Goal: Task Accomplishment & Management: Manage account settings

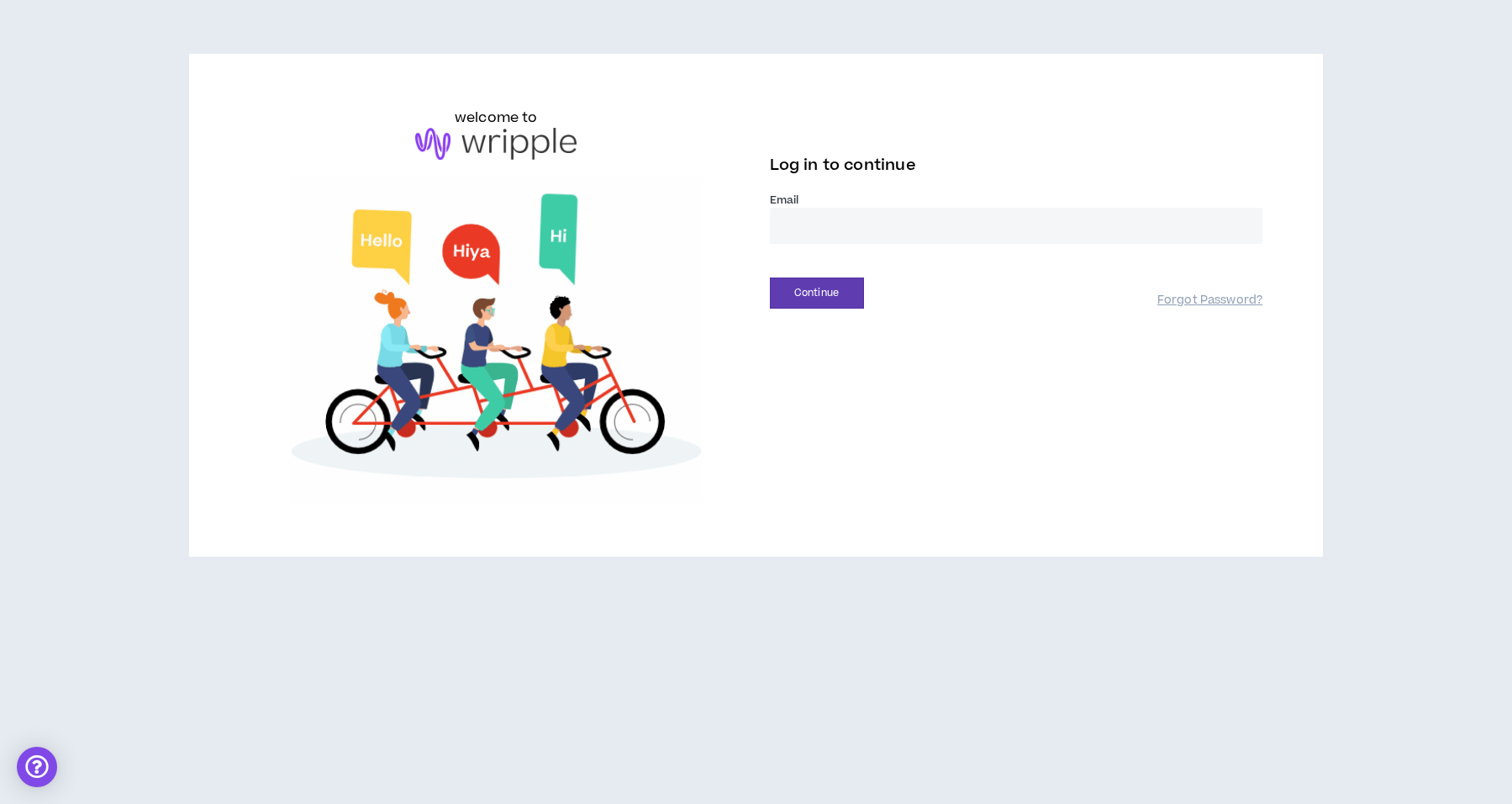
click at [876, 243] on input "email" at bounding box center [1017, 226] width 494 height 36
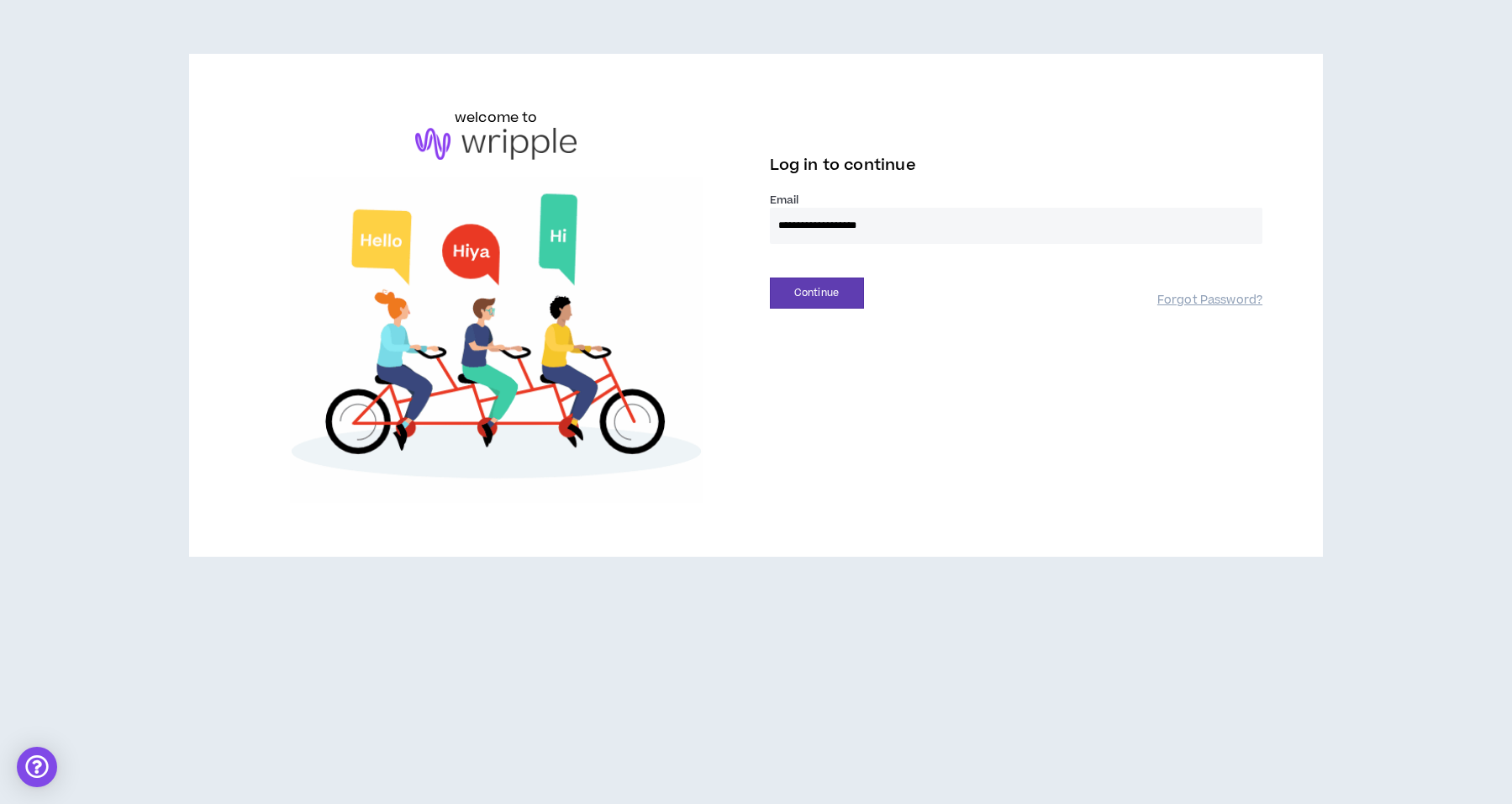
type input "**********"
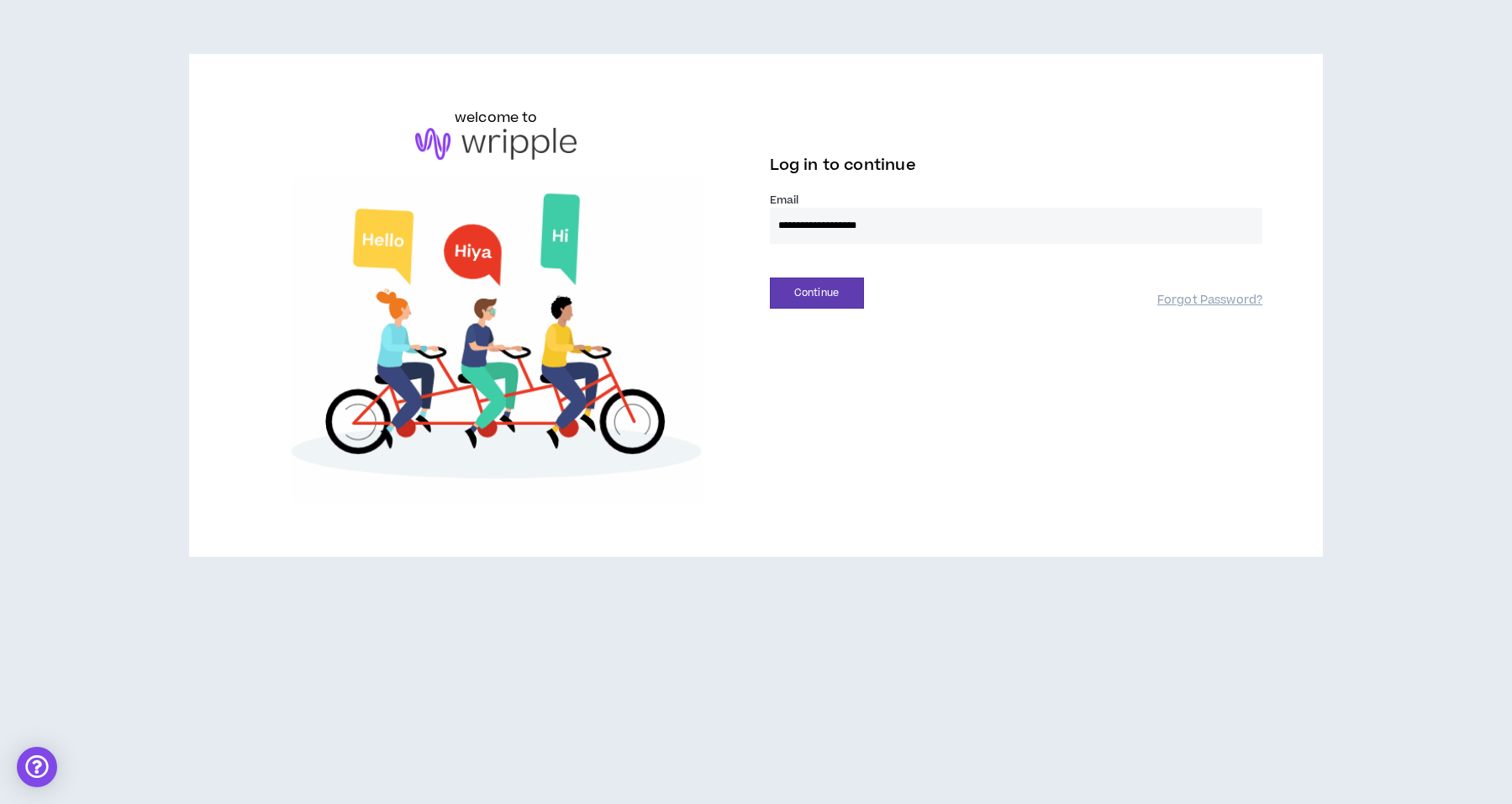
click at [866, 282] on div "Continue" at bounding box center [964, 293] width 387 height 31
click at [856, 286] on button "Continue" at bounding box center [817, 293] width 94 height 31
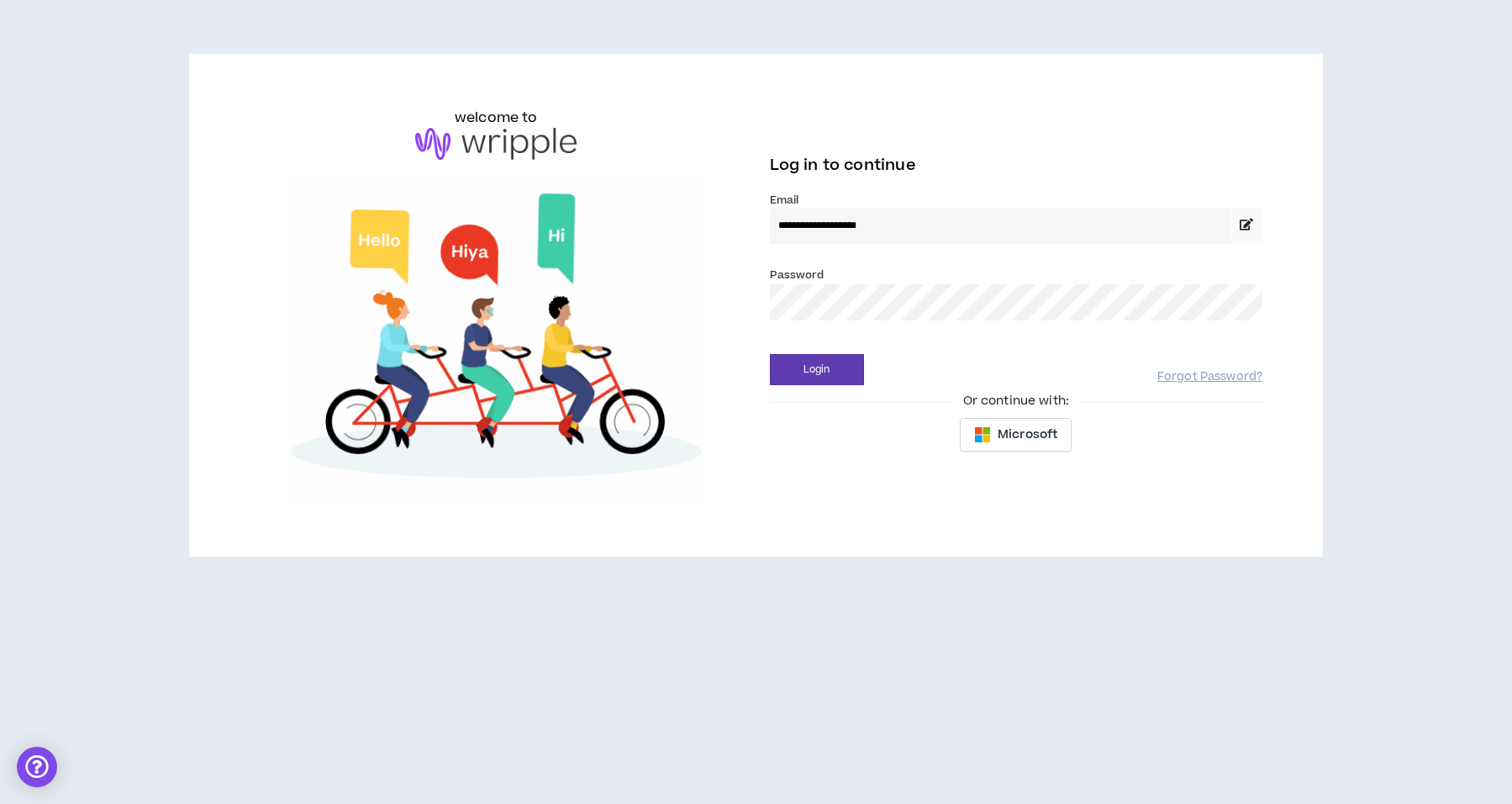
click at [770, 354] on button "Login" at bounding box center [817, 369] width 94 height 31
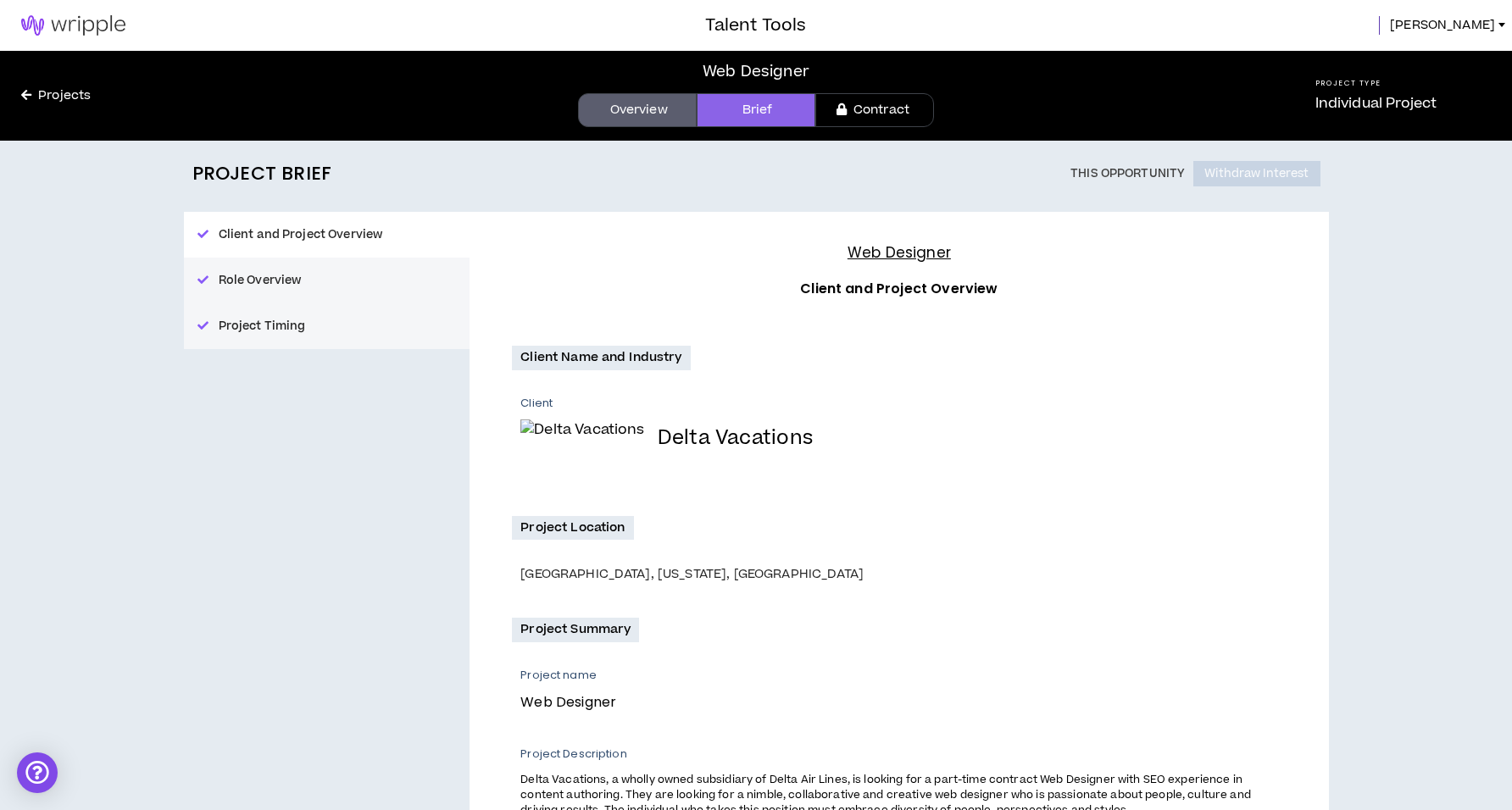
click at [865, 111] on link "Contract" at bounding box center [874, 110] width 118 height 34
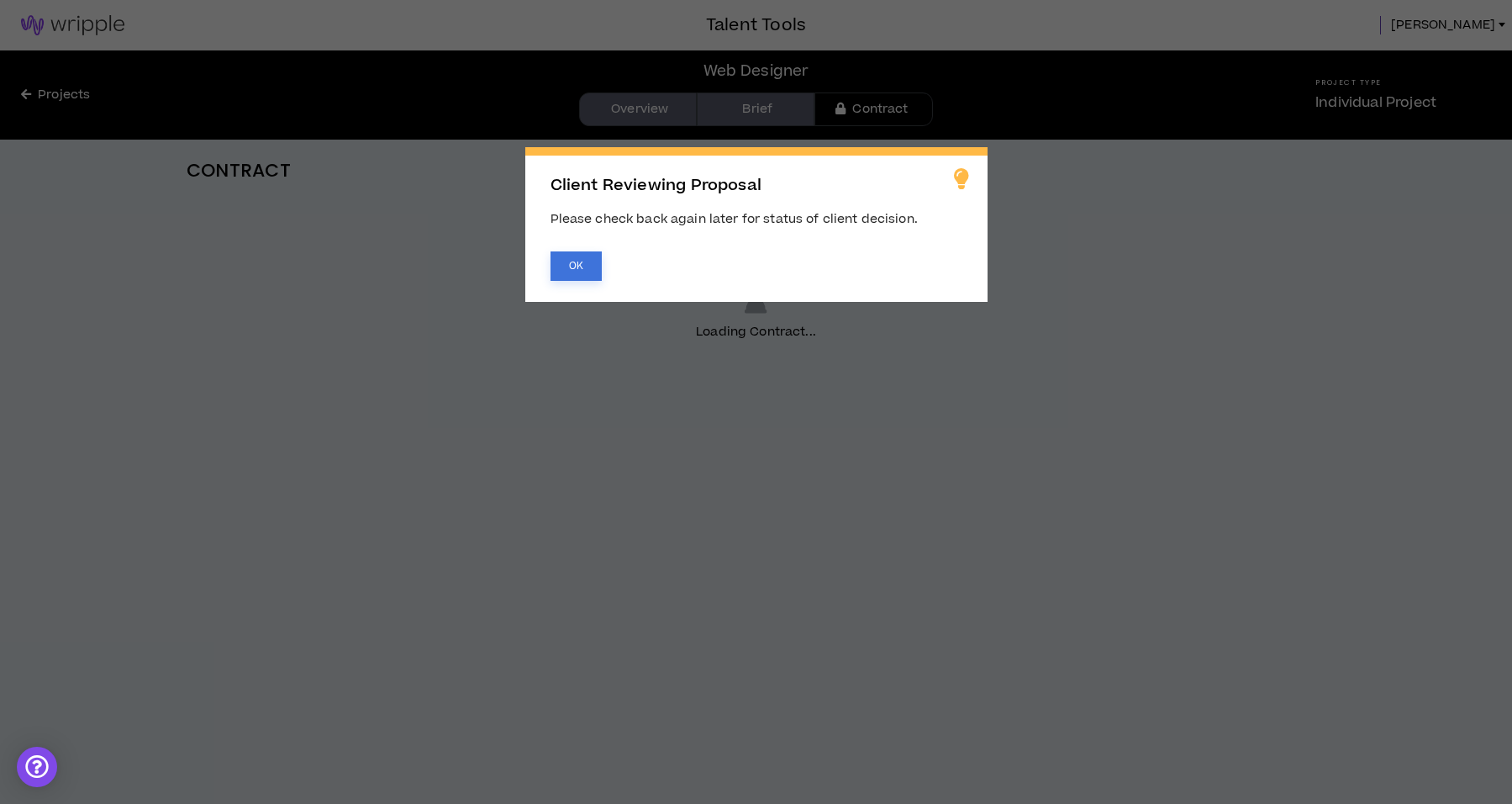
click at [599, 262] on button "OK" at bounding box center [577, 266] width 51 height 30
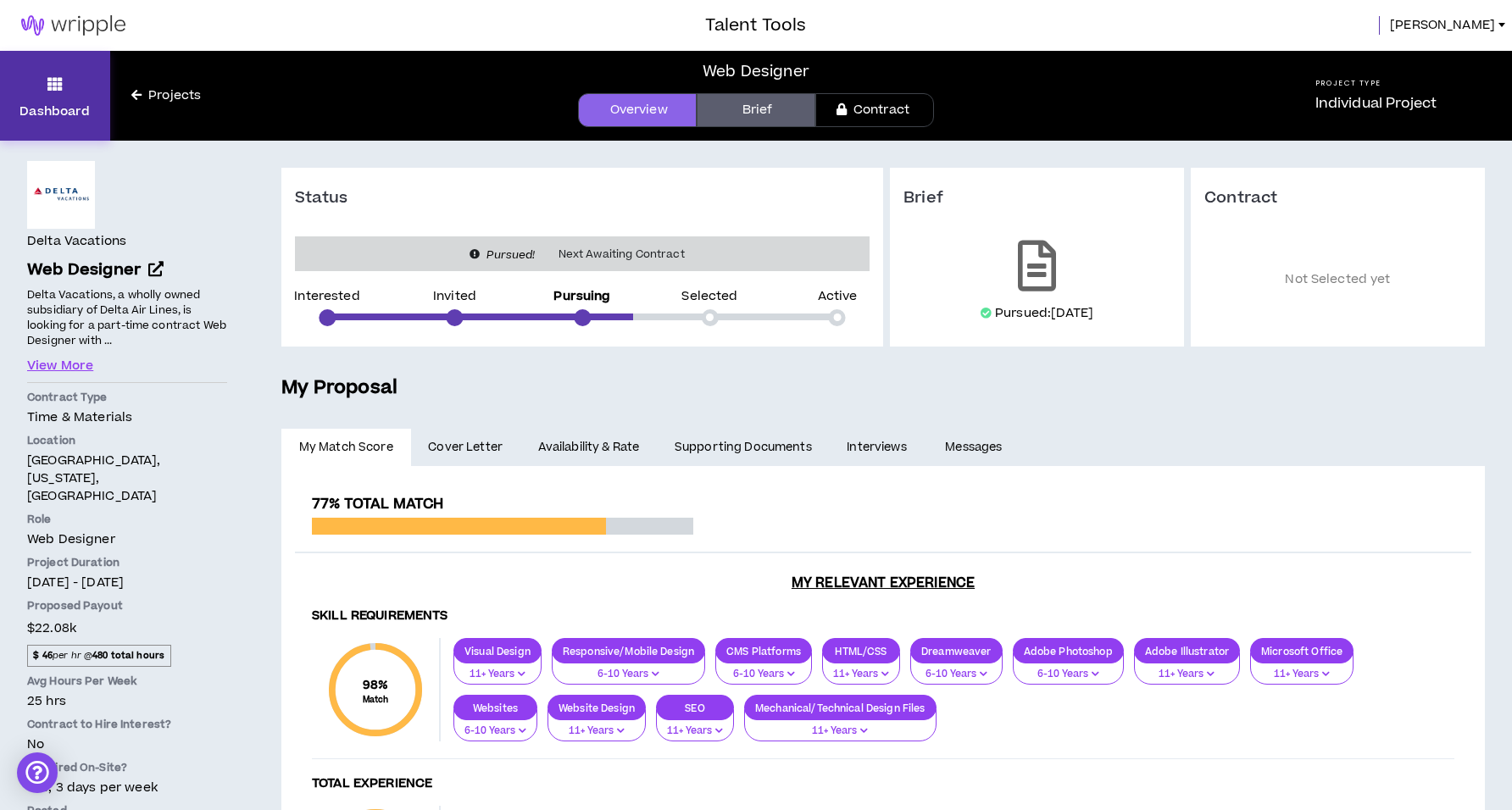
click at [60, 111] on p "Dashboard" at bounding box center [54, 111] width 70 height 18
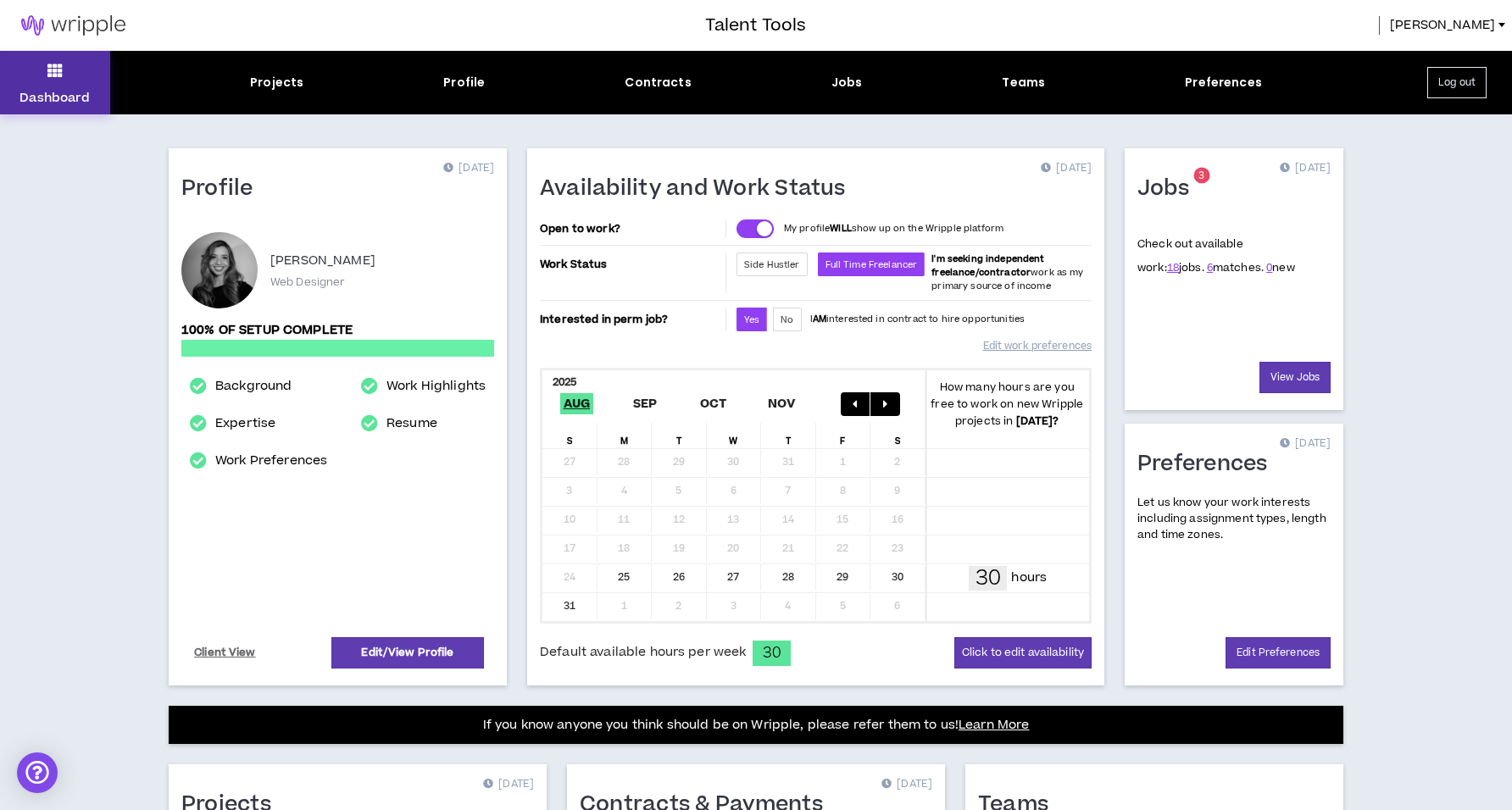
click at [99, 71] on button "Dashboard" at bounding box center [55, 83] width 111 height 63
click at [1284, 380] on link "View Jobs" at bounding box center [1295, 378] width 71 height 32
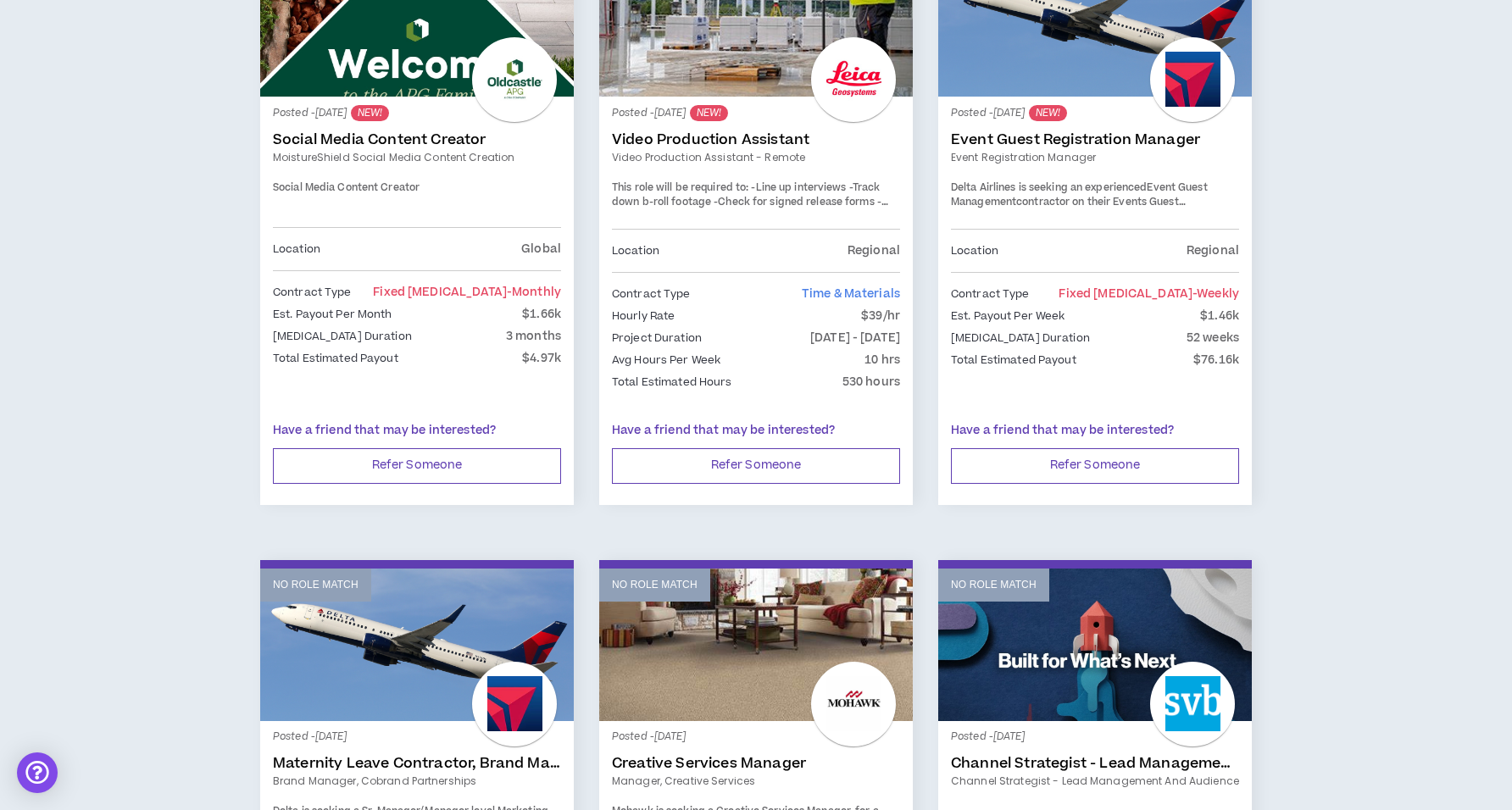
scroll to position [309, 0]
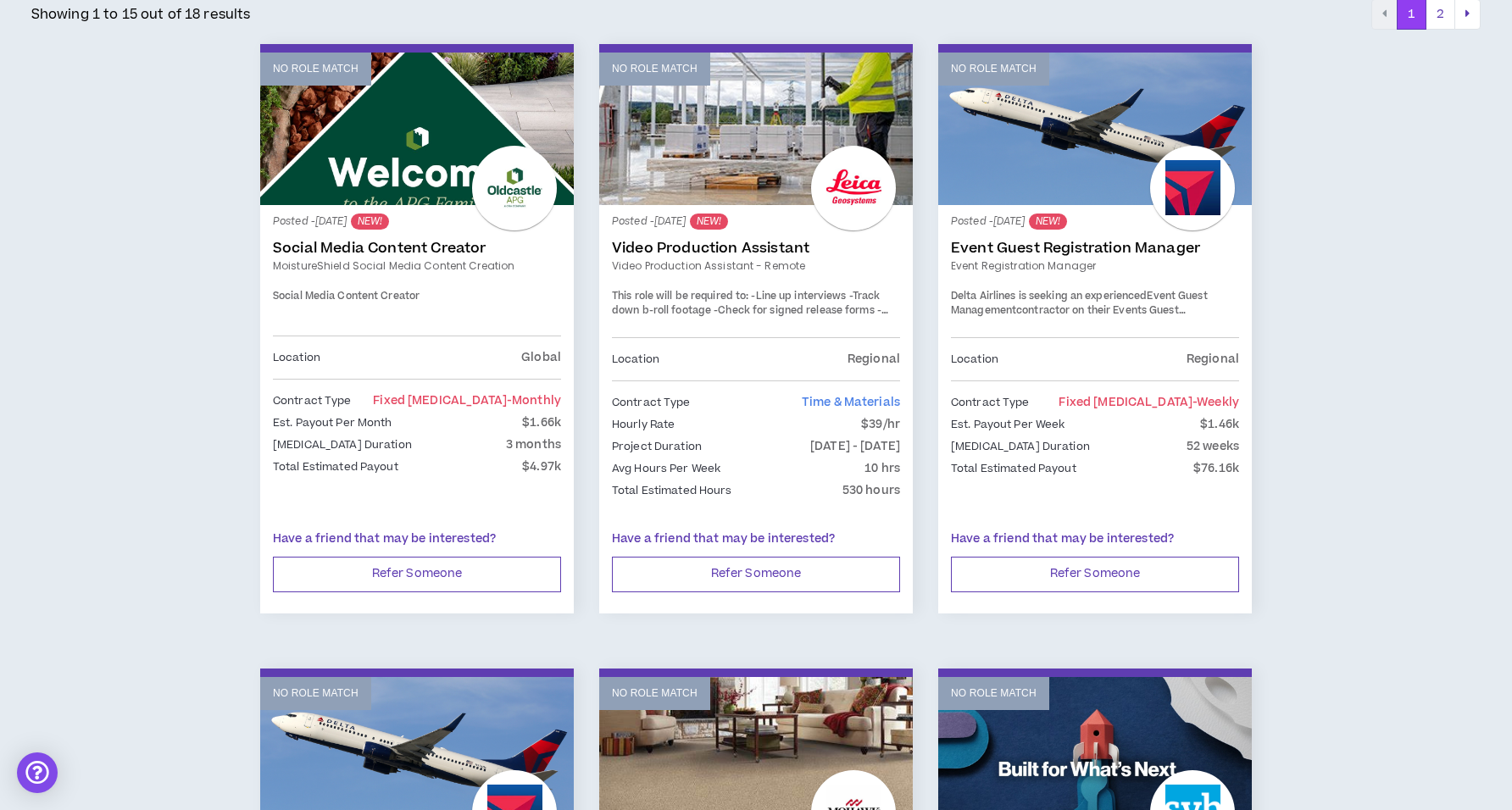
click at [407, 115] on link "No Role Match" at bounding box center [417, 129] width 313 height 153
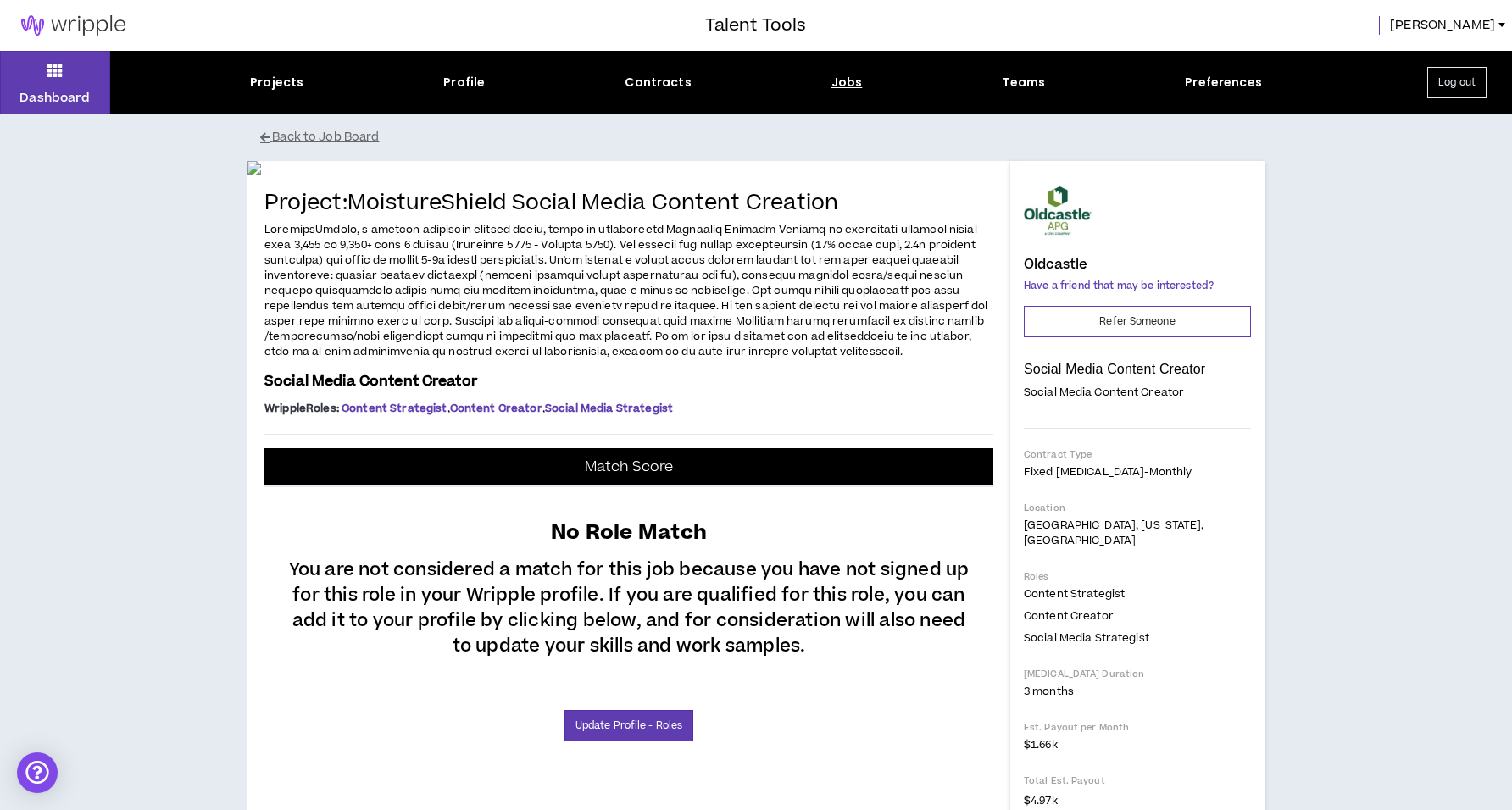
click at [748, 22] on h3 "Talent Tools" at bounding box center [756, 25] width 101 height 25
click at [289, 83] on div "Projects" at bounding box center [277, 83] width 54 height 18
